Goal: Task Accomplishment & Management: Complete application form

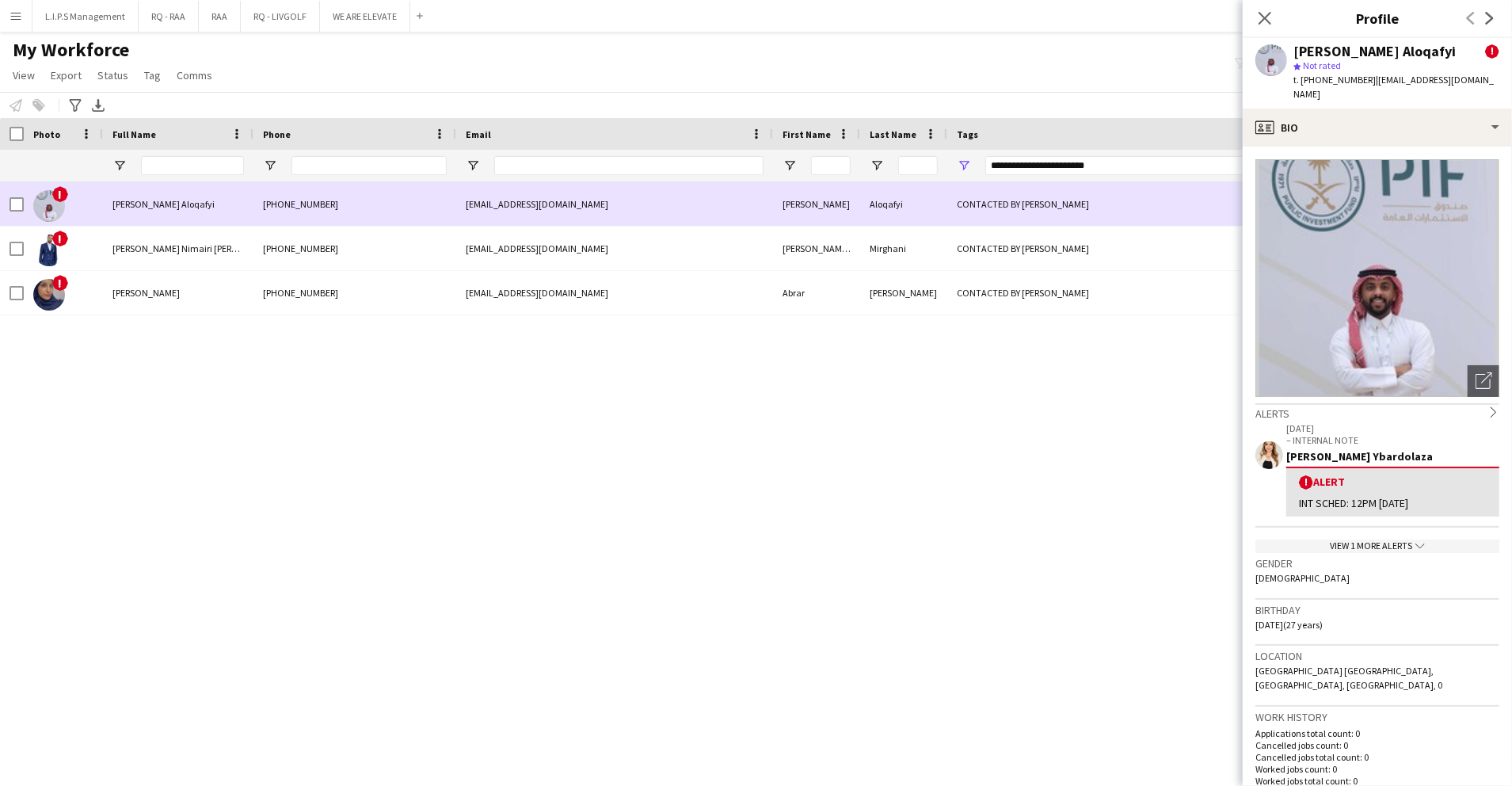
click at [1064, 213] on div "CONTACTED BY [PERSON_NAME]" at bounding box center [1125, 204] width 354 height 43
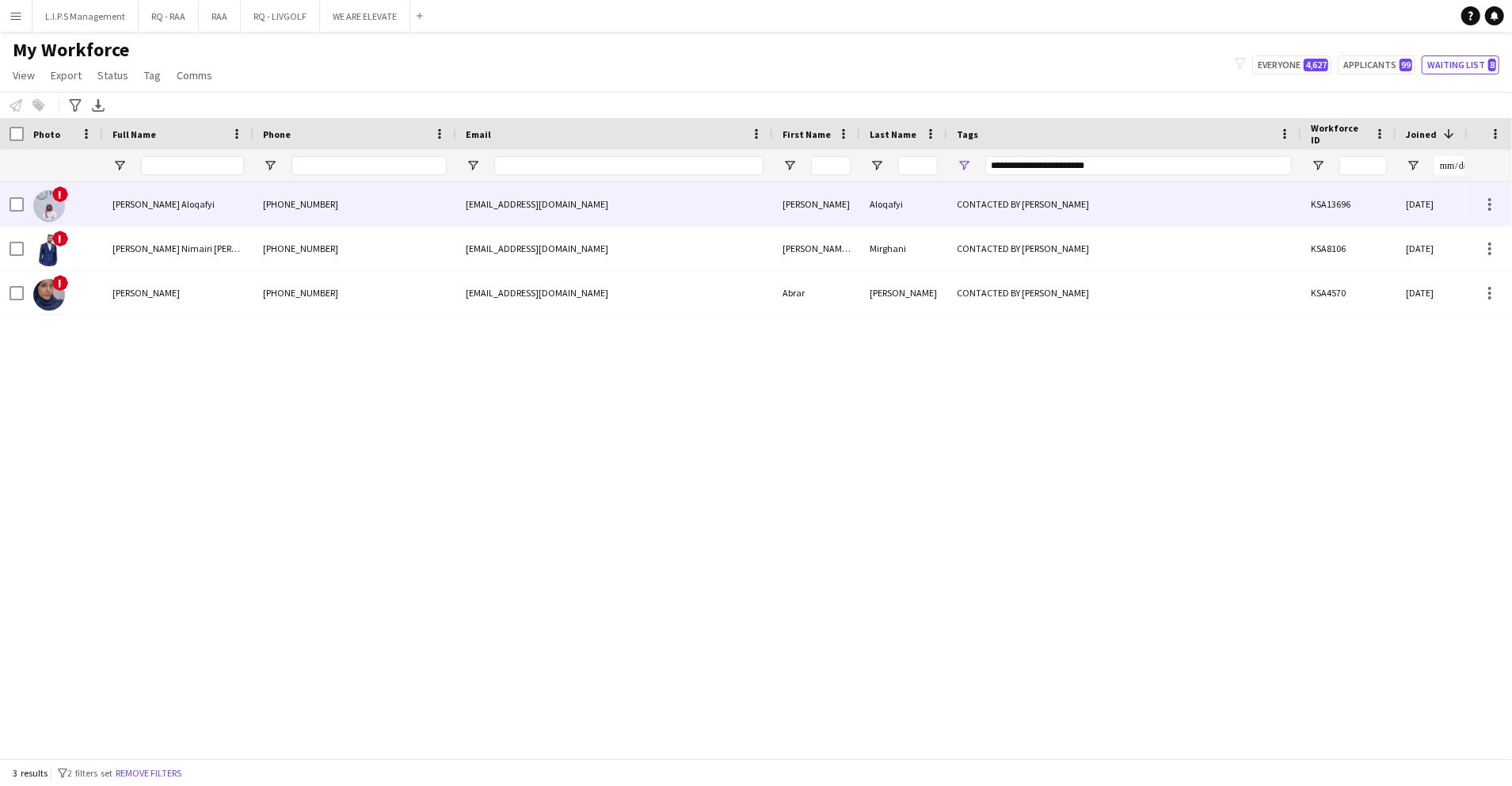
click at [1046, 189] on div "CONTACTED BY [PERSON_NAME]" at bounding box center [1125, 204] width 354 height 43
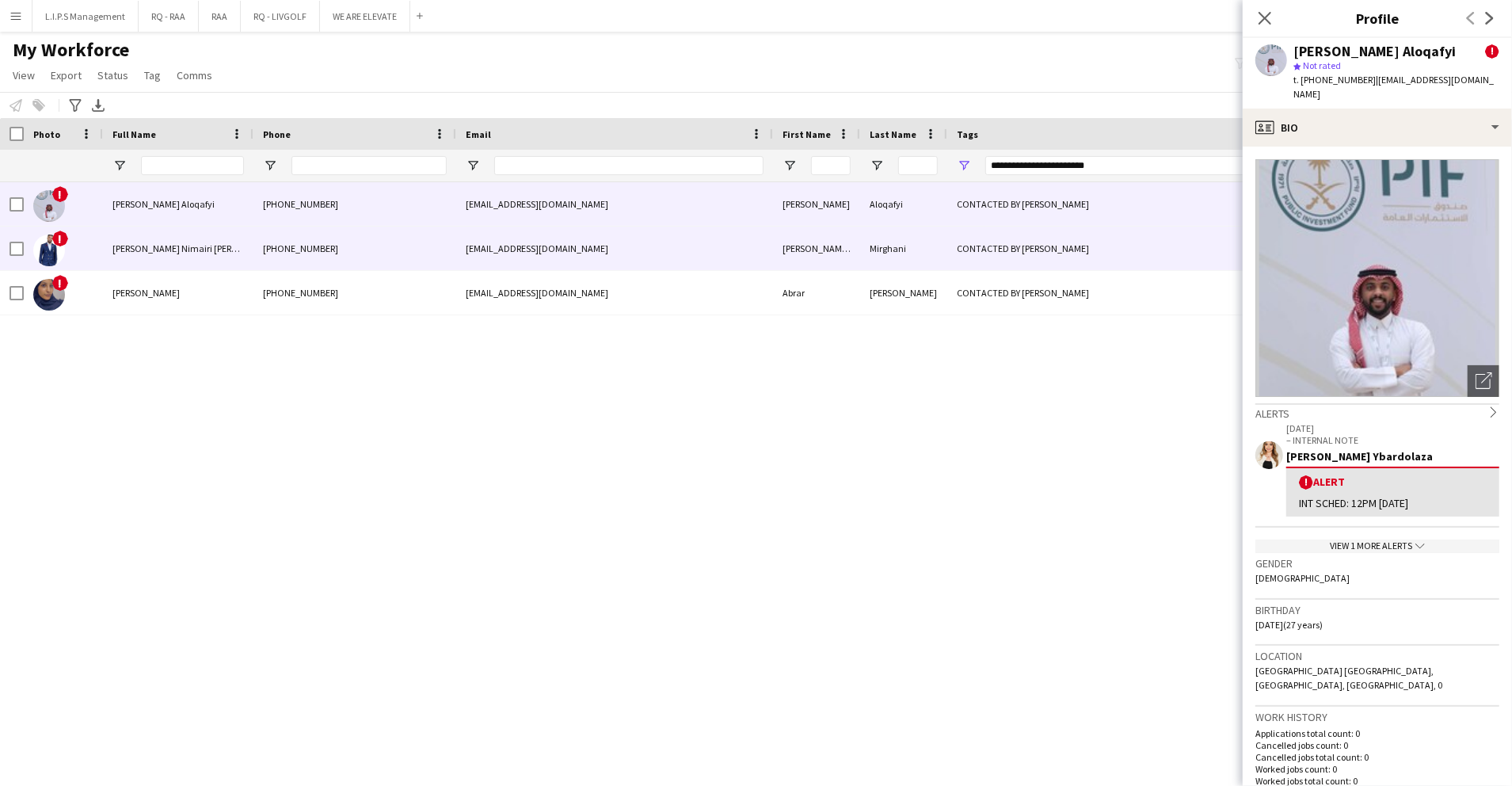
click at [1047, 258] on div "CONTACTED BY [PERSON_NAME]" at bounding box center [1125, 249] width 354 height 43
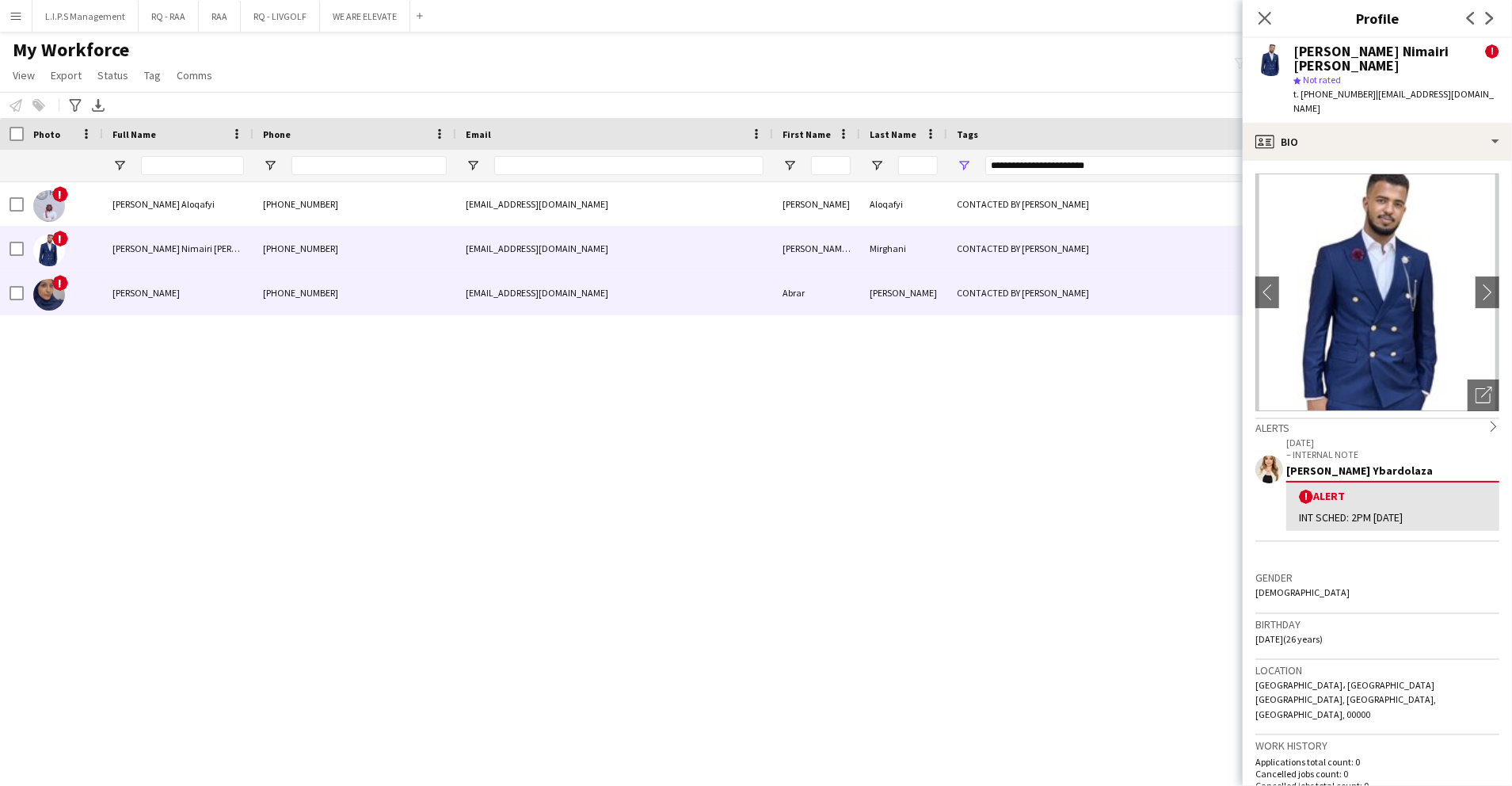
click at [1043, 314] on div "CONTACTED BY [PERSON_NAME]" at bounding box center [1125, 293] width 354 height 43
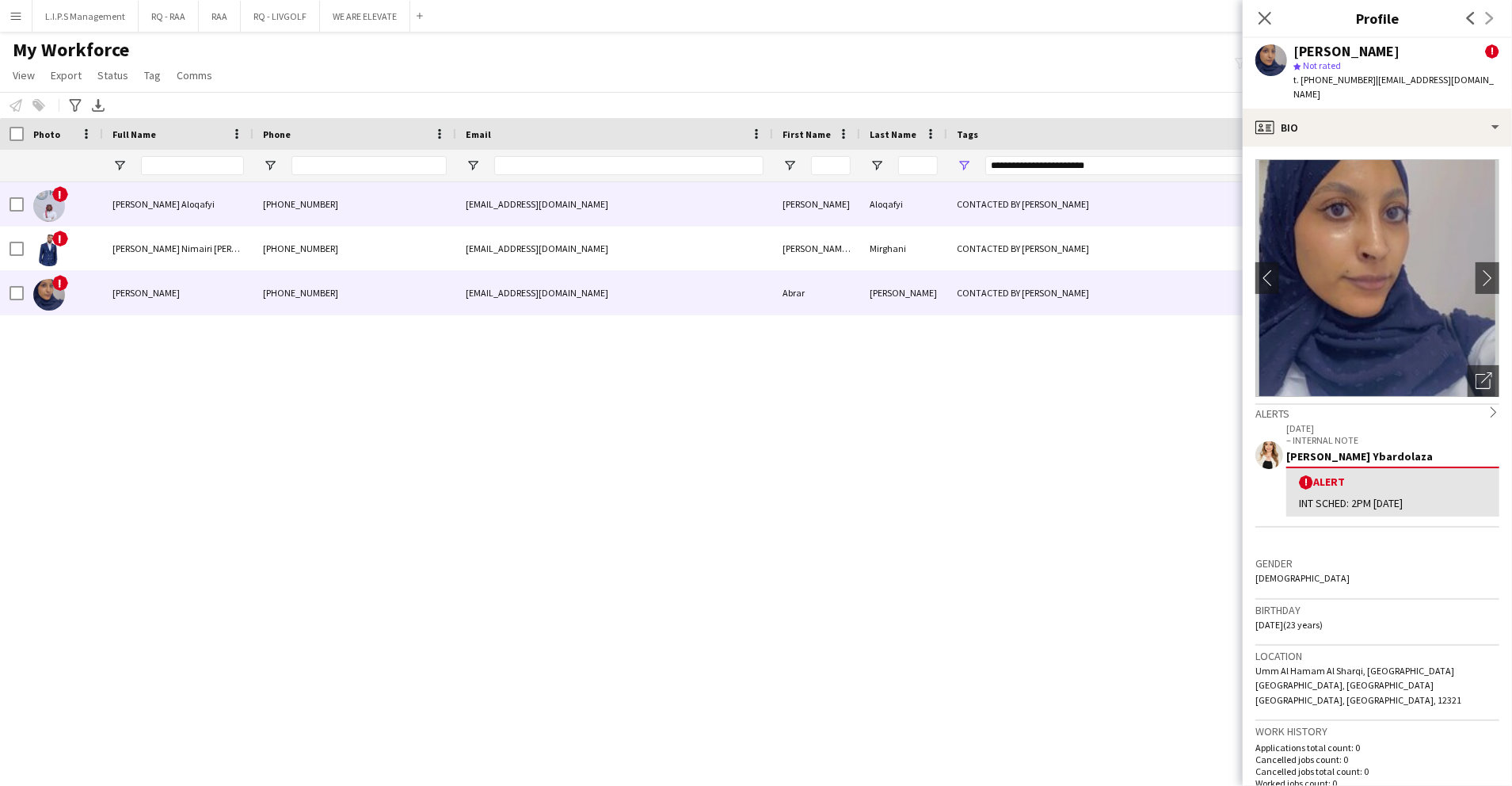
click at [1044, 196] on div "CONTACTED BY [PERSON_NAME]" at bounding box center [1125, 204] width 354 height 43
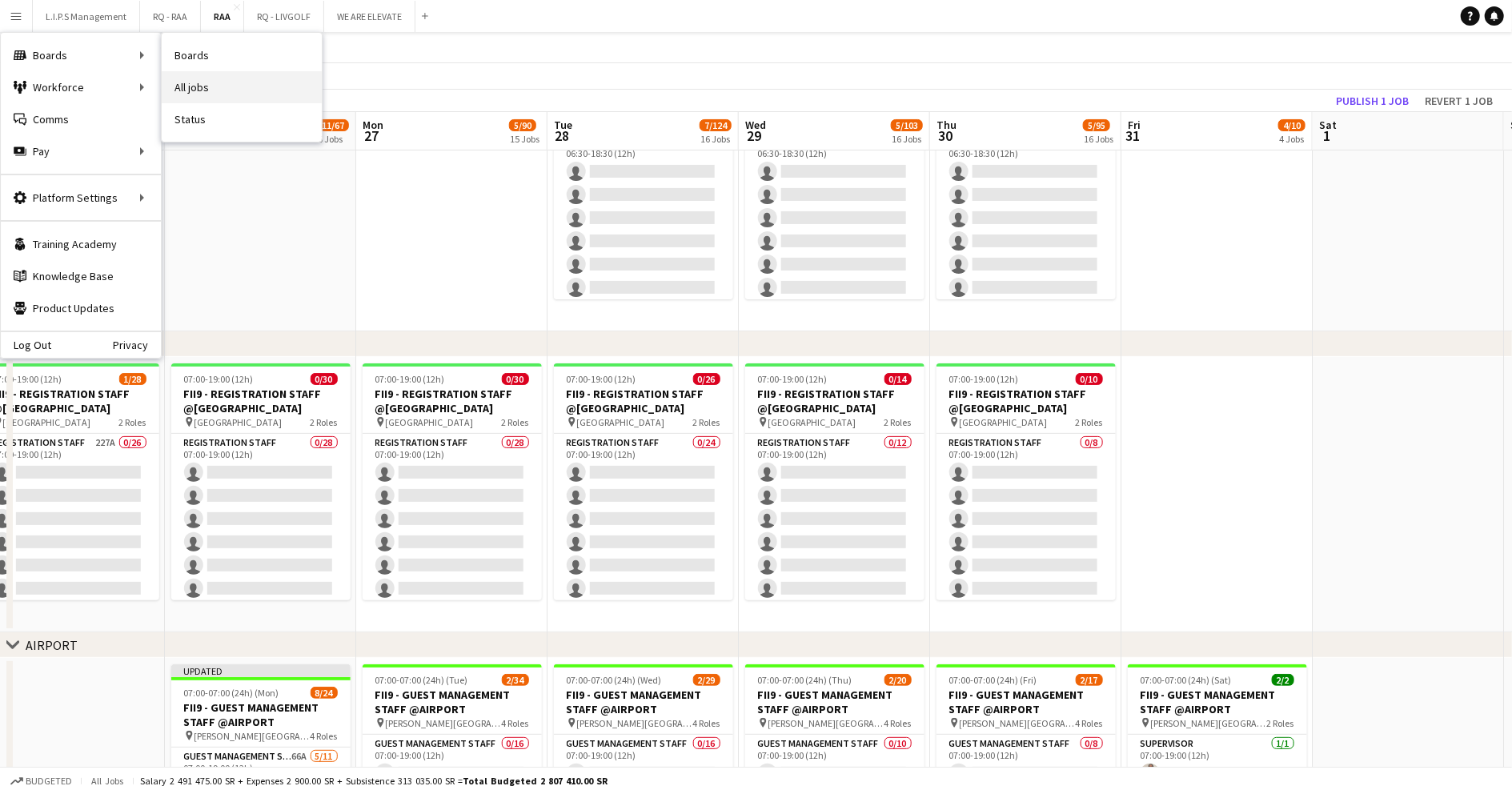
click at [205, 87] on link "All jobs" at bounding box center [241, 87] width 160 height 32
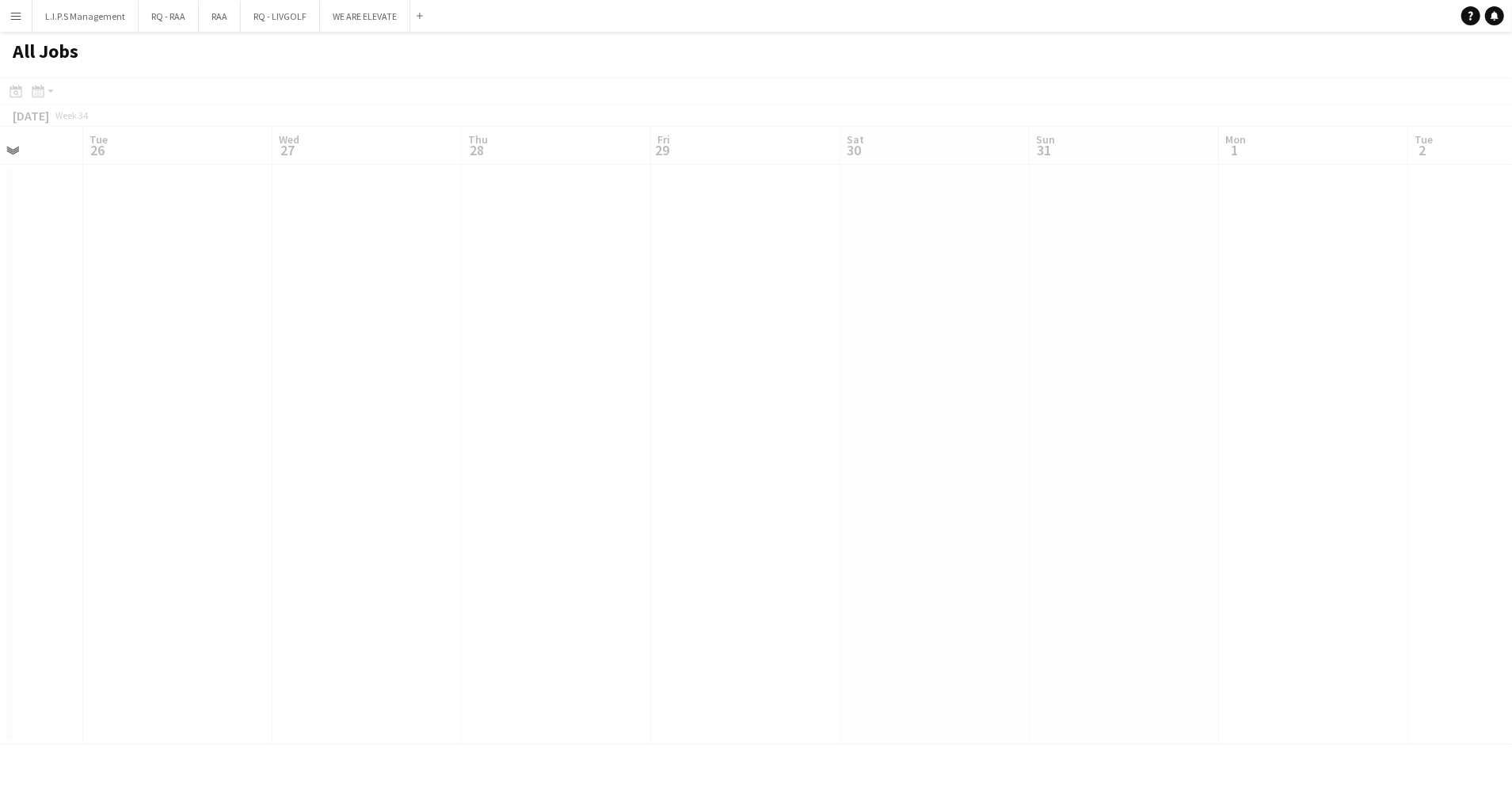
scroll to position [0, 487]
click at [2, 10] on button "Menu" at bounding box center [15, 15] width 32 height 32
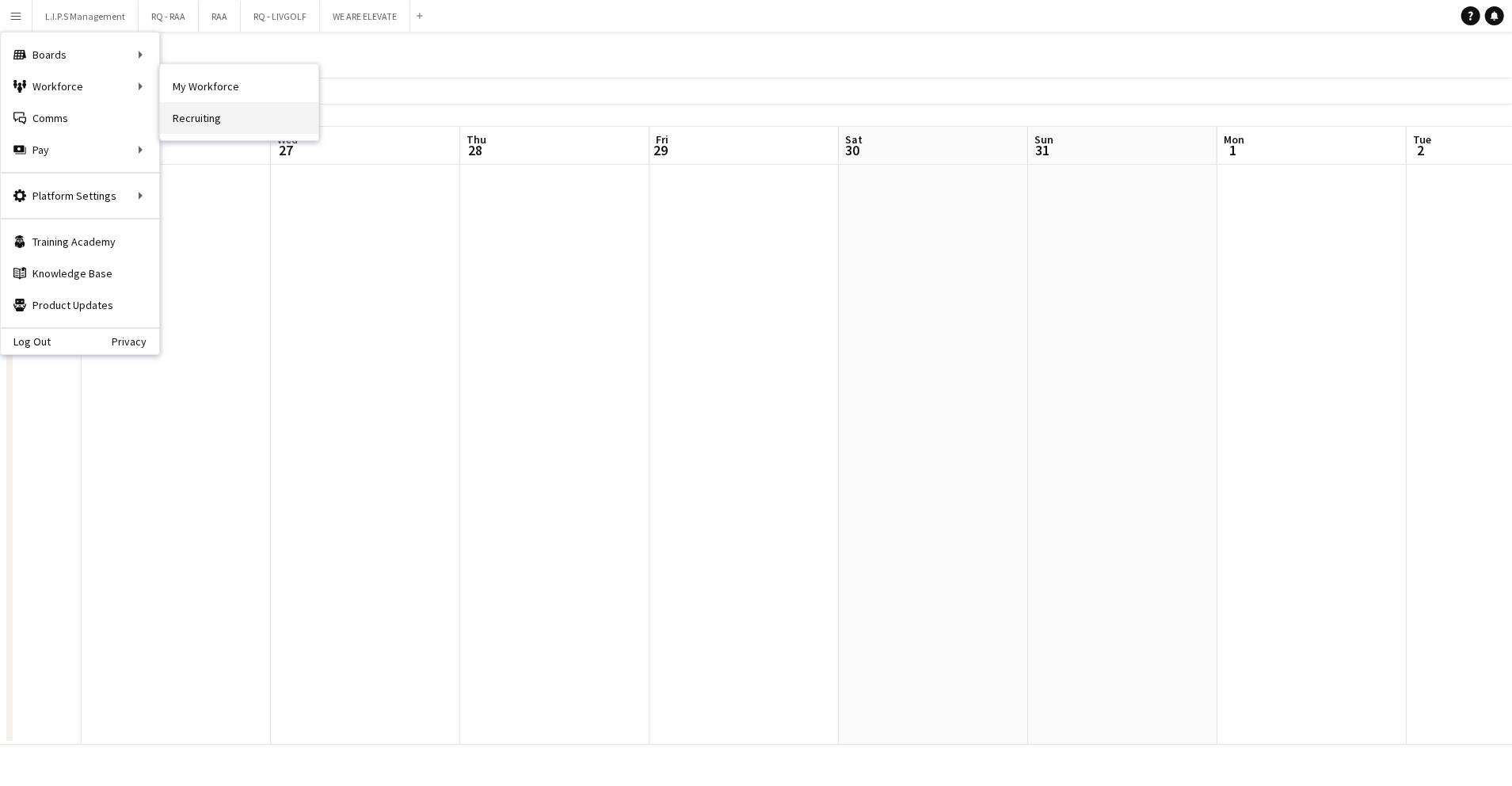
click at [182, 115] on link "Recruiting" at bounding box center [239, 118] width 158 height 32
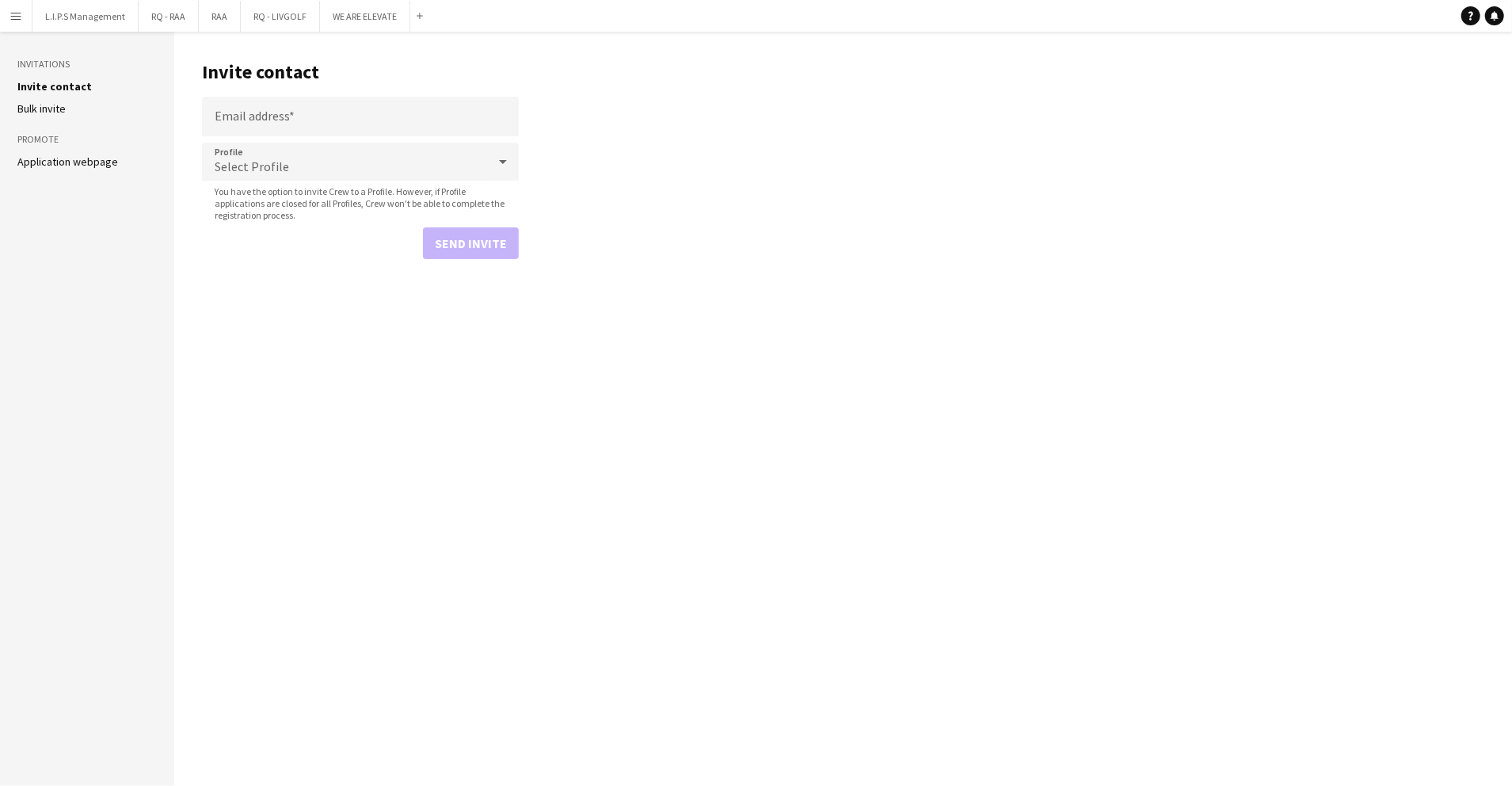
click at [70, 108] on li "Bulk invite" at bounding box center [87, 109] width 139 height 14
click at [42, 111] on link "Bulk invite" at bounding box center [41, 109] width 48 height 14
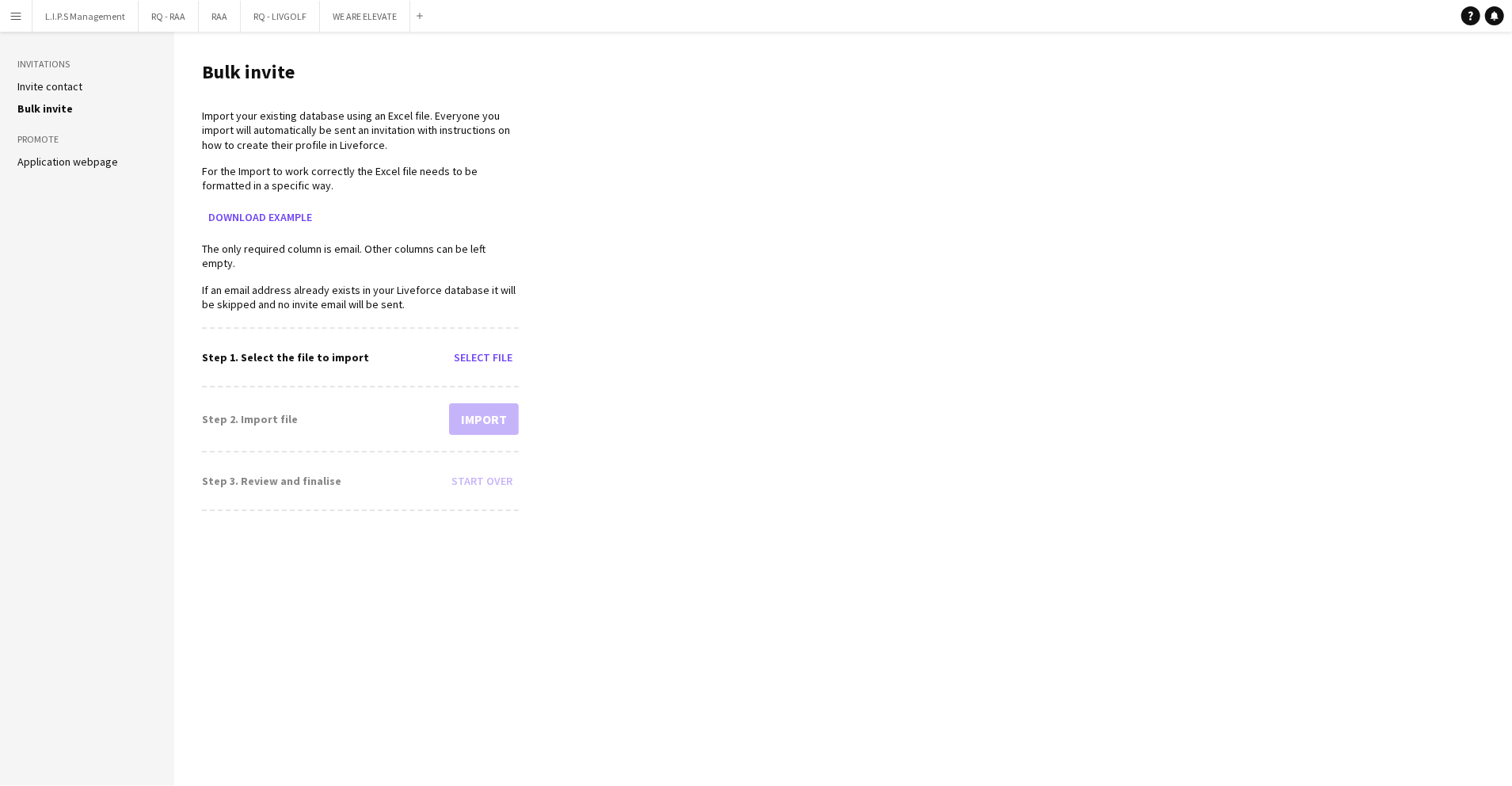
click at [77, 157] on link "Application webpage" at bounding box center [67, 162] width 100 height 14
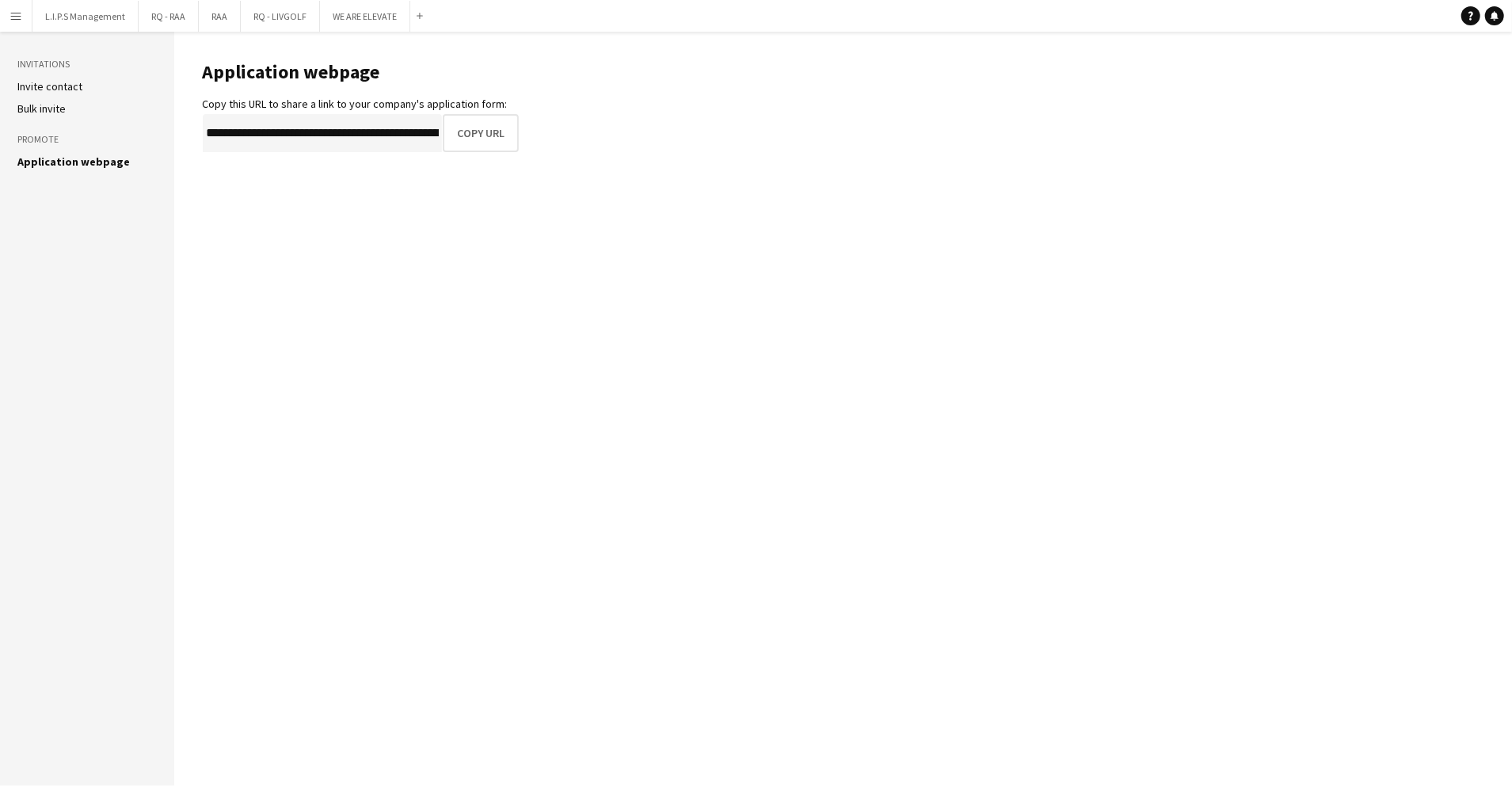
click at [12, 105] on aside "Invitations Invite contact Bulk invite Promote Application webpage" at bounding box center [87, 409] width 175 height 754
click at [51, 74] on aside "Invitations Invite contact Bulk invite Promote Application webpage" at bounding box center [87, 409] width 175 height 754
click at [58, 82] on link "Invite contact" at bounding box center [50, 87] width 65 height 14
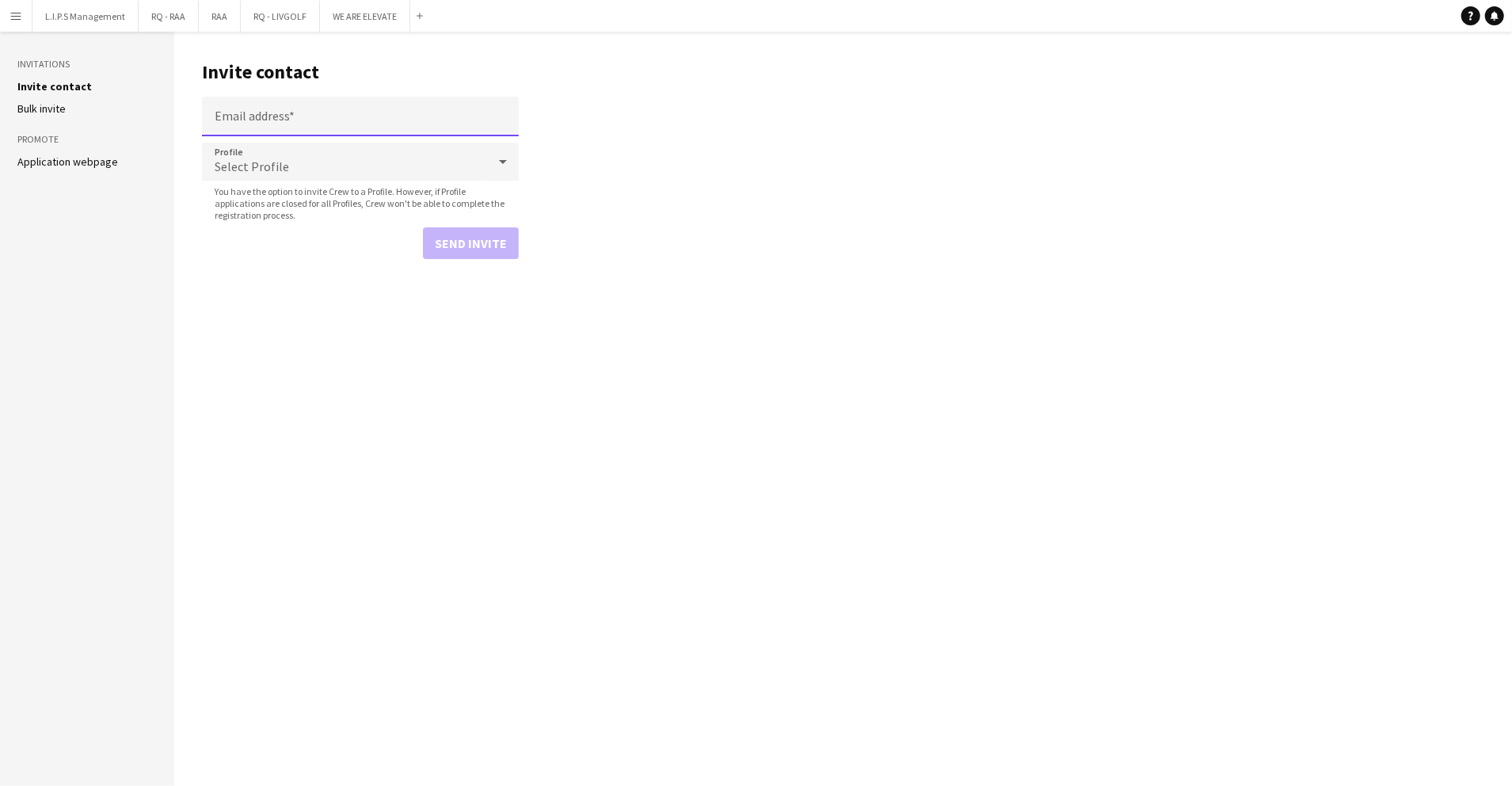
click at [279, 118] on input "Email address" at bounding box center [360, 117] width 317 height 40
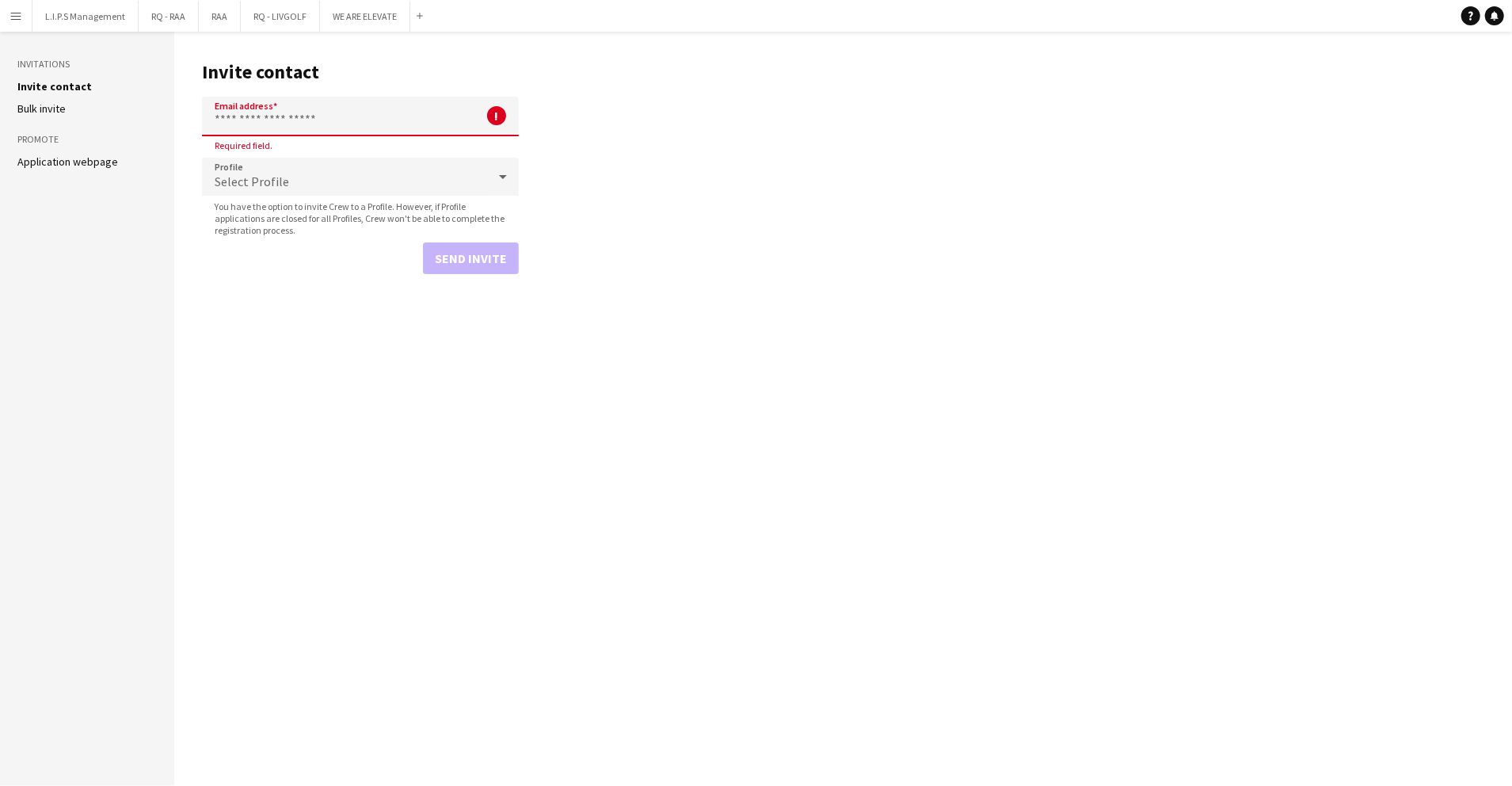
paste input "**********"
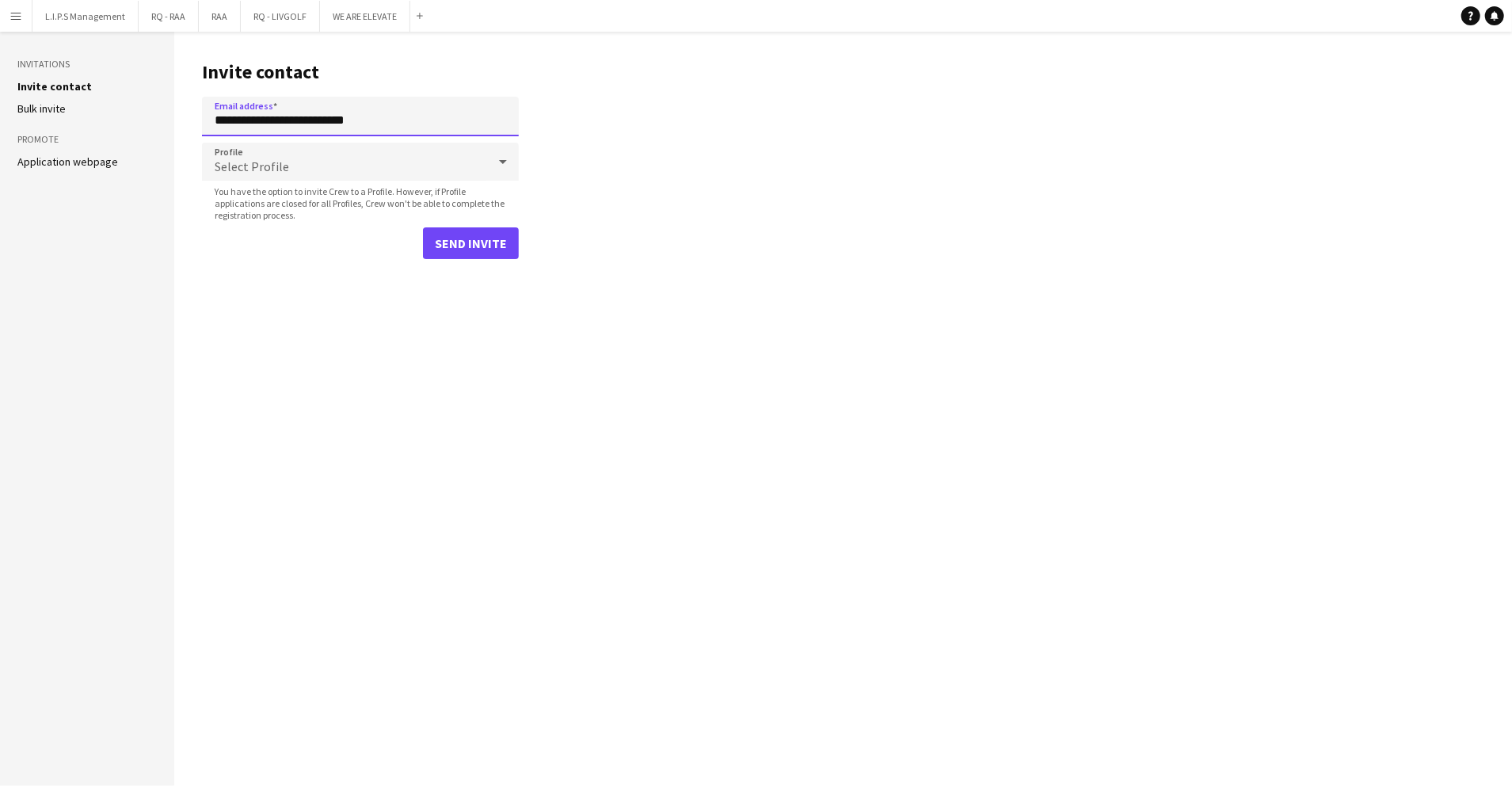
type input "**********"
click at [304, 163] on div "Select Profile" at bounding box center [344, 162] width 285 height 38
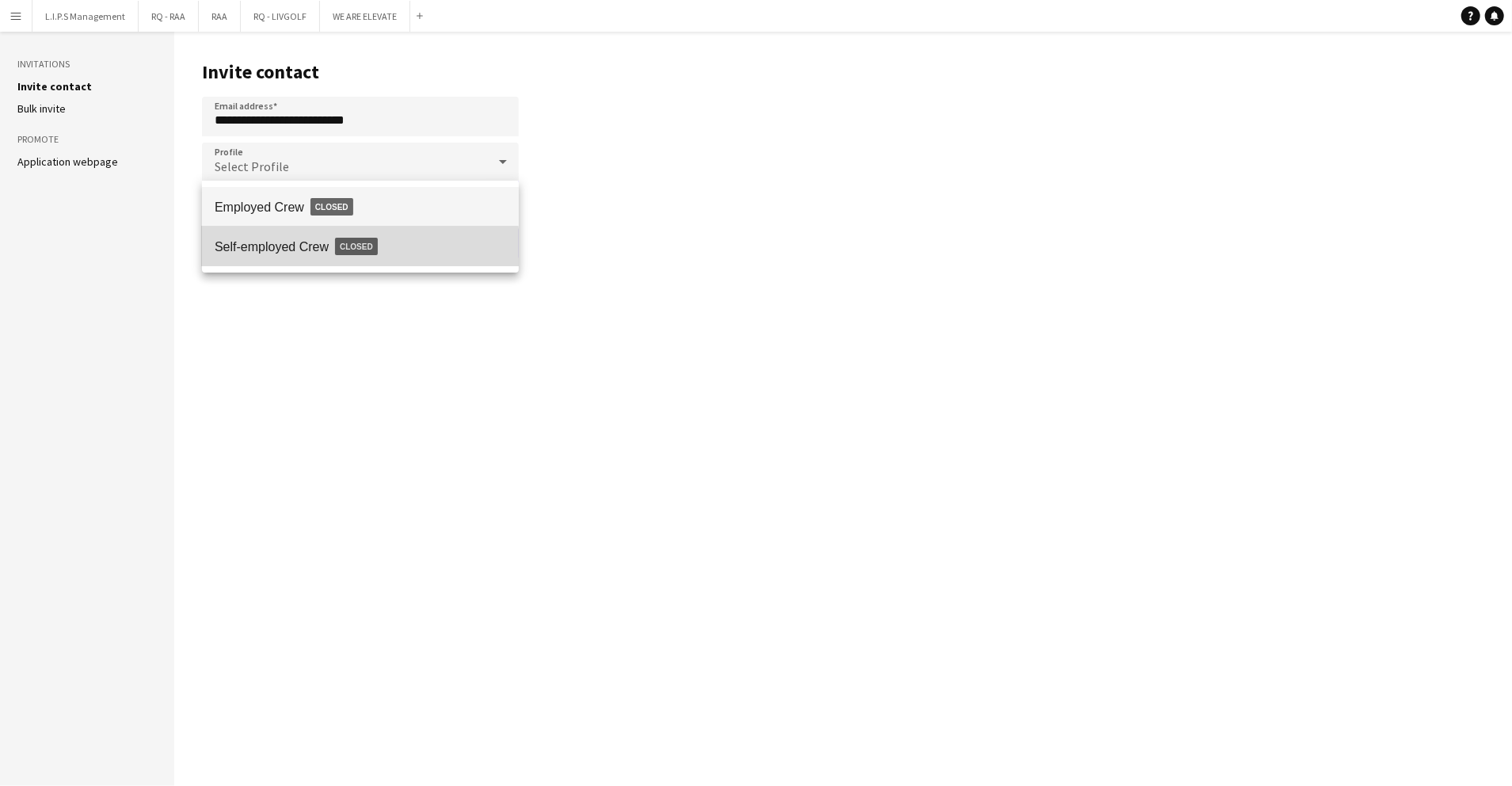
click at [313, 253] on span "Self-employed Crew Closed" at bounding box center [360, 246] width 291 height 36
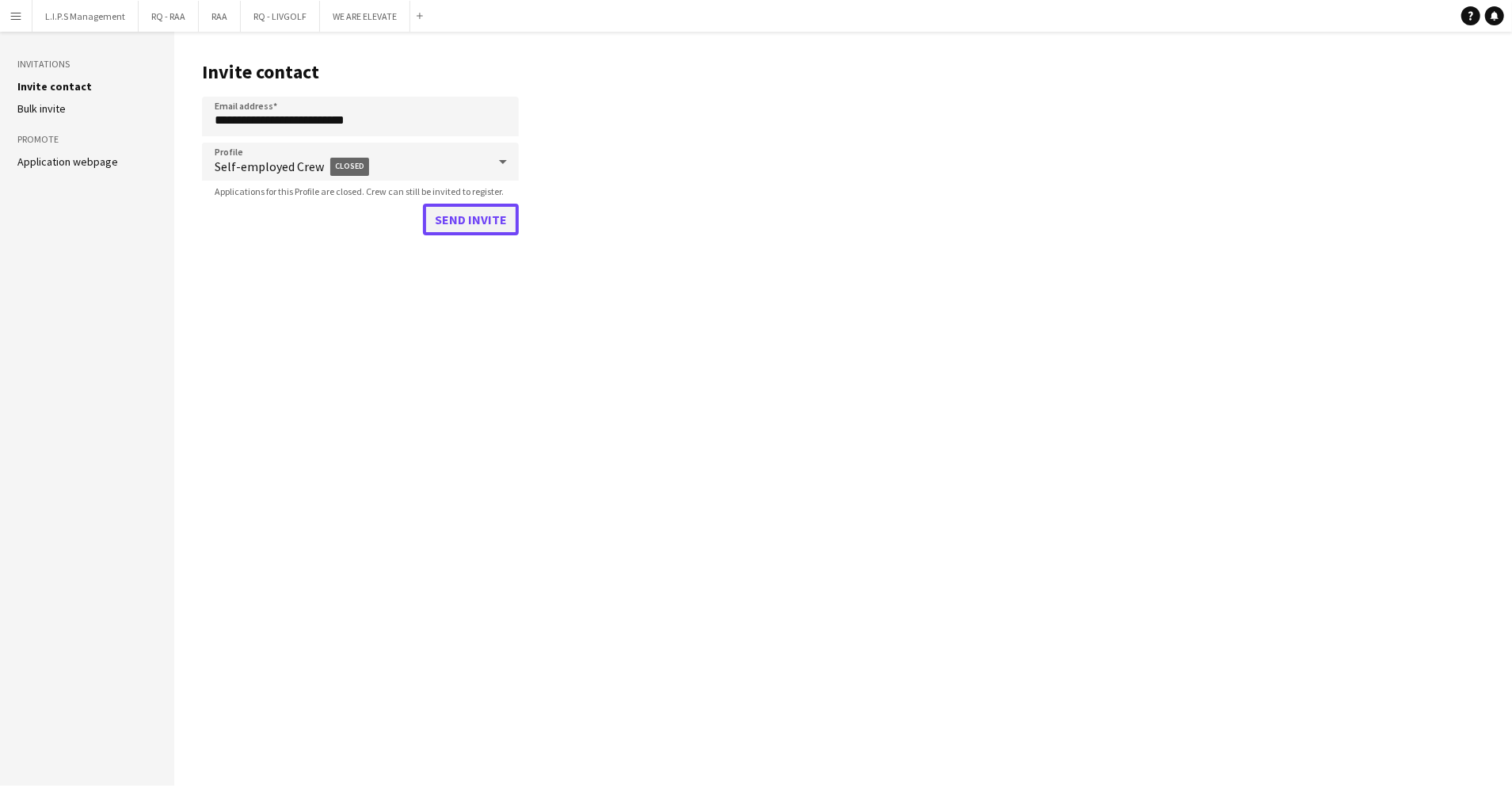
click at [455, 229] on button "Send invite" at bounding box center [471, 219] width 96 height 32
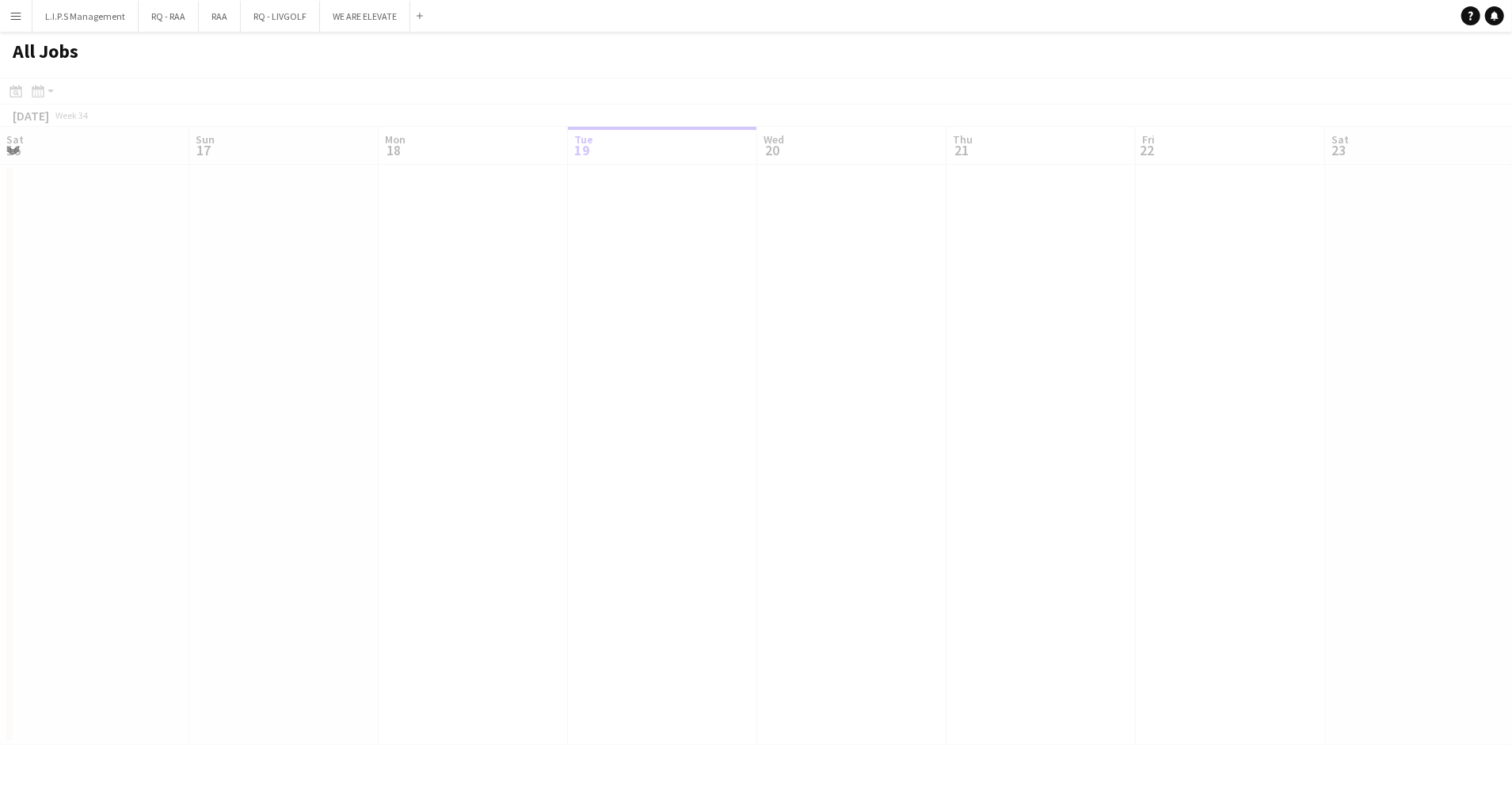
scroll to position [0, 379]
